Goal: Information Seeking & Learning: Learn about a topic

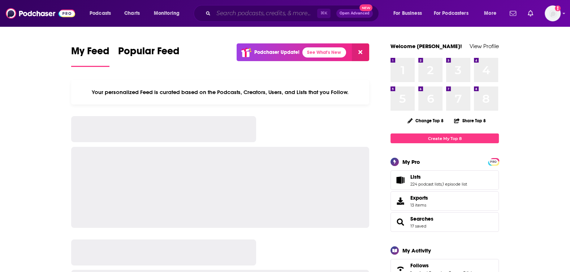
click at [287, 15] on input "Search podcasts, credits, & more..." at bounding box center [266, 14] width 104 height 12
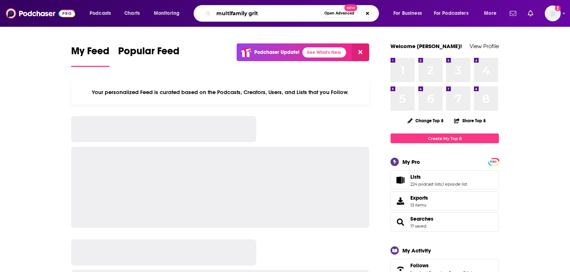
type input "multifamily grit"
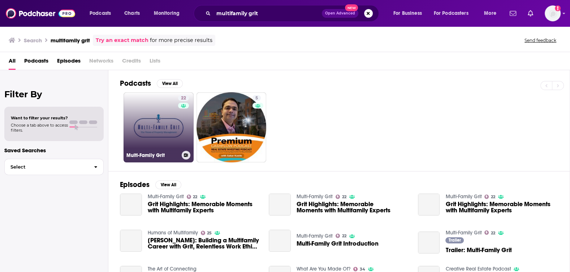
click at [145, 116] on link "22 Multi-Family Grit" at bounding box center [159, 127] width 70 height 70
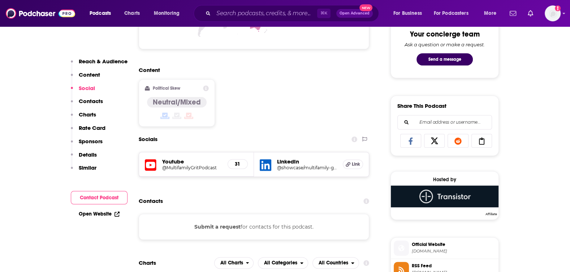
scroll to position [389, 0]
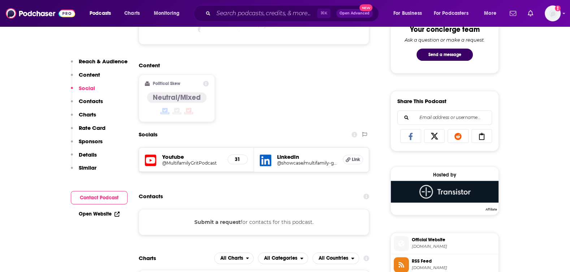
click at [175, 161] on h5 "@MultifamilyGritPodcast" at bounding box center [192, 162] width 60 height 5
click at [269, 15] on input "Search podcasts, credits, & more..." at bounding box center [266, 14] width 104 height 12
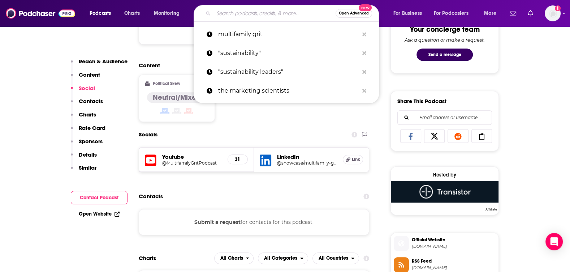
paste input "Multifamily Elevated"
type input "Multifamily Elevated"
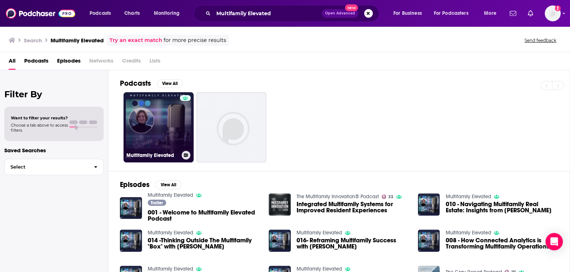
click at [167, 119] on link "Multifamily Elevated" at bounding box center [159, 127] width 70 height 70
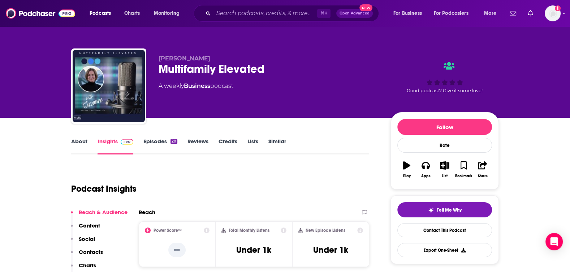
click at [81, 140] on link "About" at bounding box center [79, 146] width 16 height 17
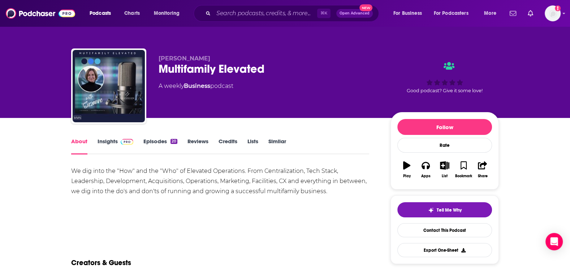
click at [116, 145] on link "Insights" at bounding box center [116, 146] width 36 height 17
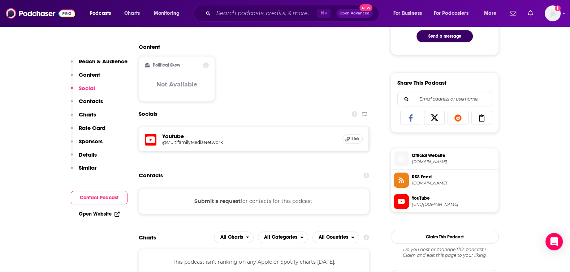
scroll to position [418, 0]
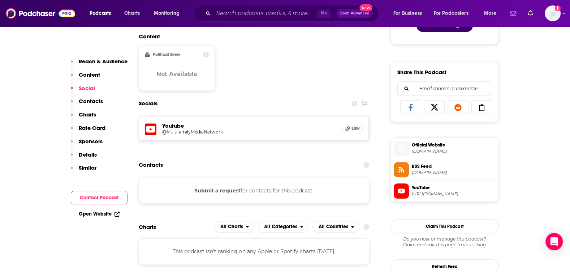
click at [177, 130] on h5 "@MultifamilyMediaNetwork" at bounding box center [220, 131] width 116 height 5
